Goal: Information Seeking & Learning: Learn about a topic

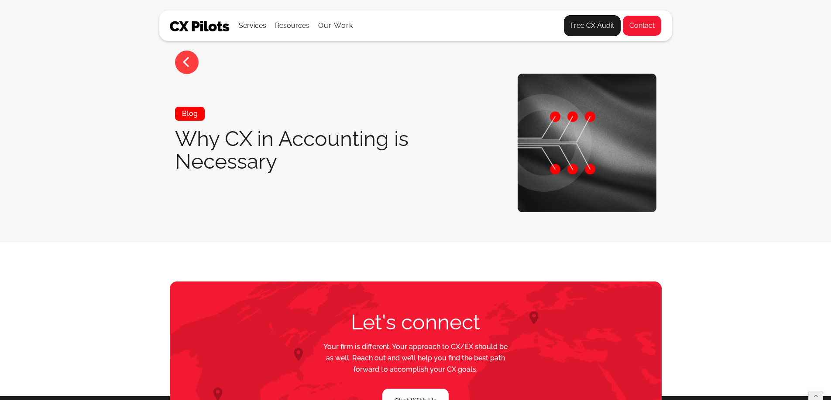
click at [192, 63] on link "<" at bounding box center [187, 63] width 24 height 24
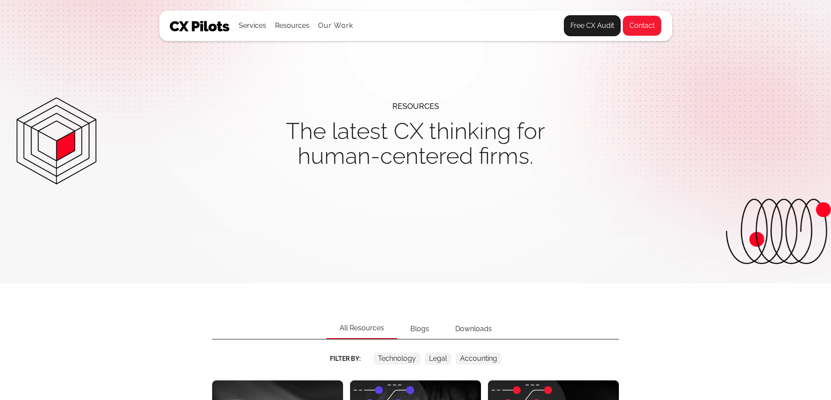
scroll to position [256, 0]
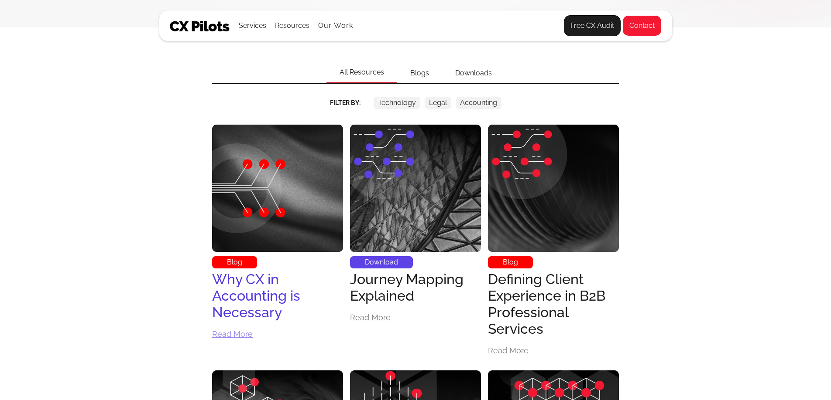
click at [275, 219] on img at bounding box center [277, 188] width 131 height 131
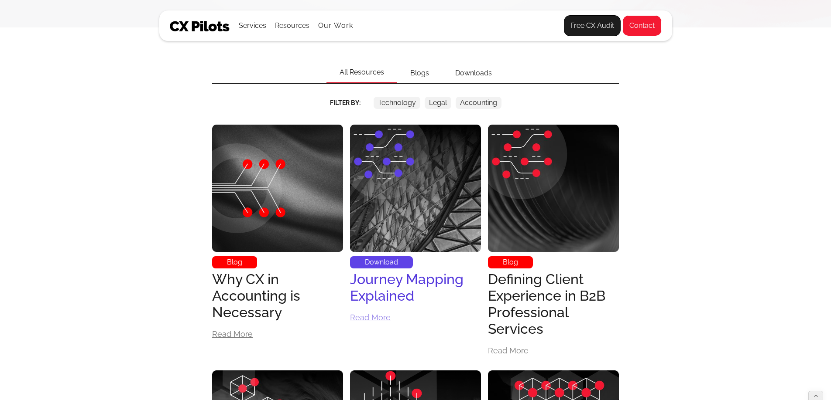
click at [428, 246] on img at bounding box center [415, 188] width 131 height 131
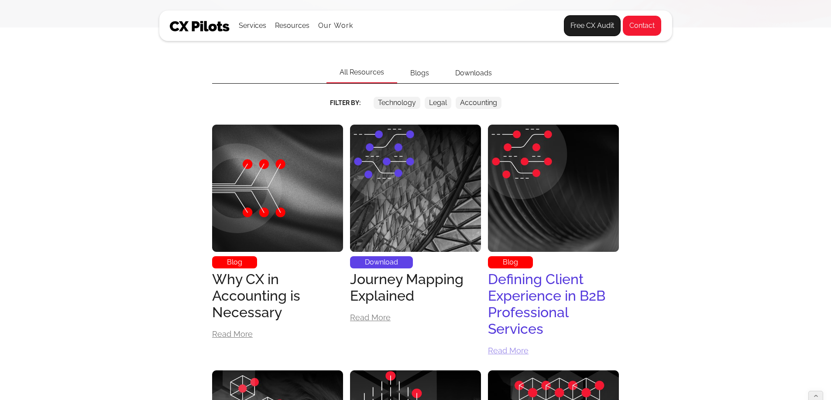
click at [529, 207] on img at bounding box center [553, 188] width 131 height 131
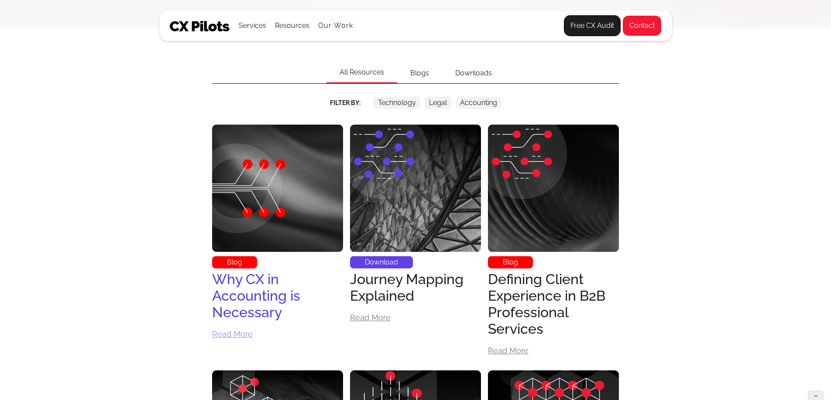
click at [292, 175] on img at bounding box center [277, 188] width 131 height 131
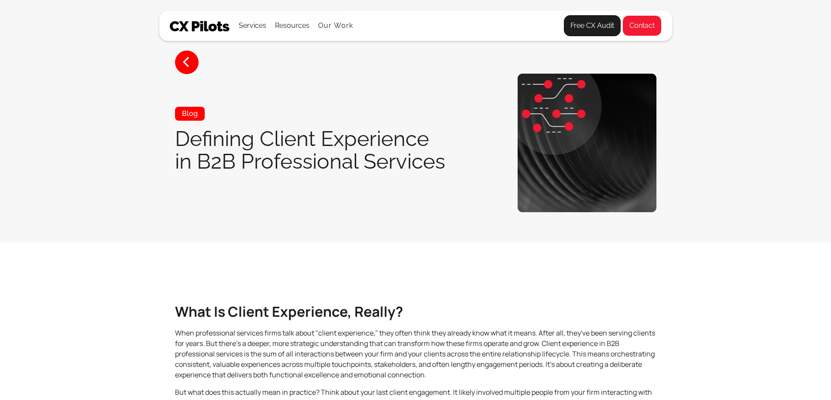
scroll to position [374, 0]
